Goal: Transaction & Acquisition: Purchase product/service

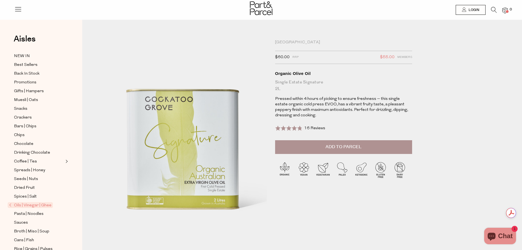
click at [317, 128] on span "16 Reviews" at bounding box center [314, 128] width 21 height 4
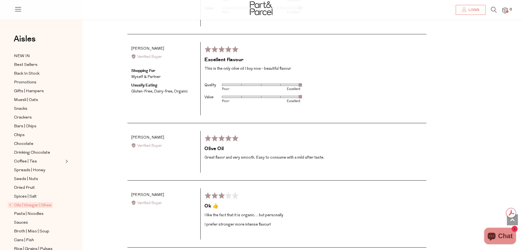
scroll to position [998, 0]
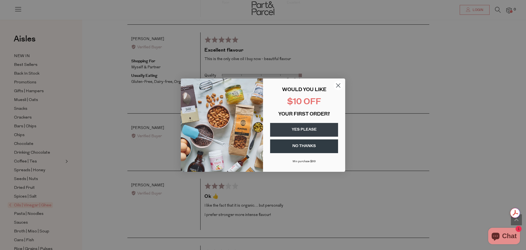
click at [312, 129] on button "YES PLEASE" at bounding box center [304, 130] width 68 height 14
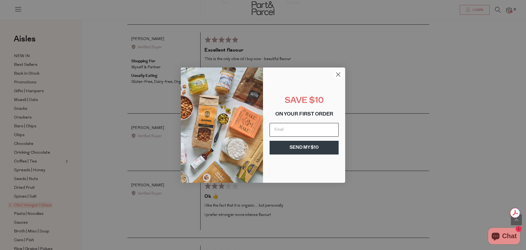
click at [280, 129] on input "Email" at bounding box center [304, 130] width 69 height 14
type input "[EMAIL_ADDRESS][DOMAIN_NAME]"
click at [300, 150] on button "SEND MY $10" at bounding box center [304, 148] width 69 height 14
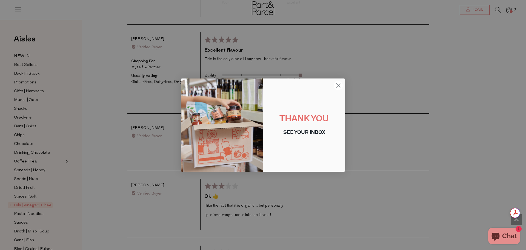
click at [336, 86] on circle "Close dialog" at bounding box center [338, 85] width 9 height 9
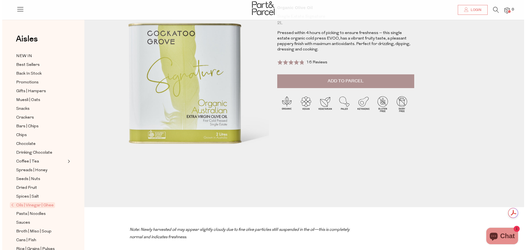
scroll to position [0, 0]
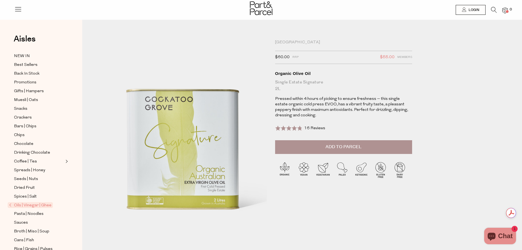
click at [331, 148] on span "Add to Parcel" at bounding box center [344, 147] width 36 height 6
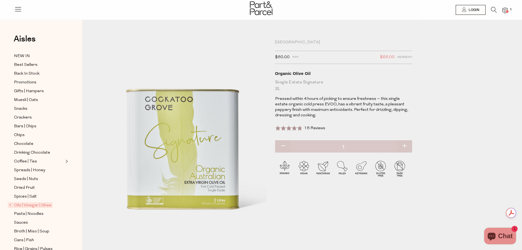
click at [508, 10] on img at bounding box center [505, 10] width 5 height 6
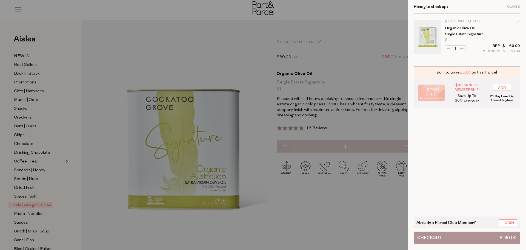
click at [453, 235] on button "Checkout $ 60.00" at bounding box center [467, 237] width 106 height 12
